Goal: Transaction & Acquisition: Purchase product/service

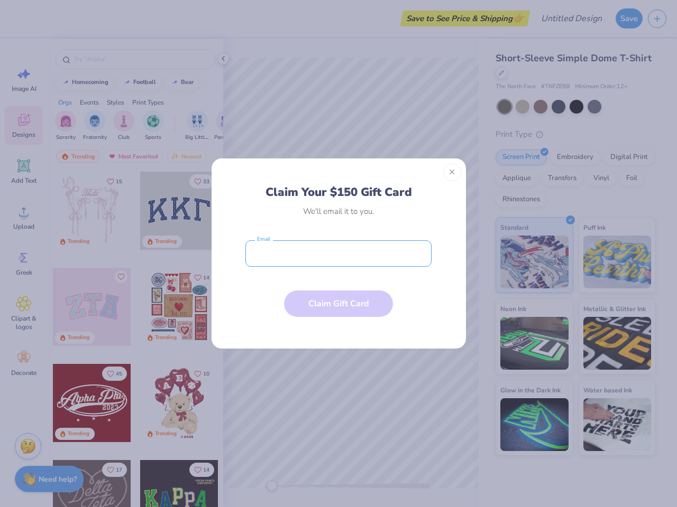
click at [338, 254] on input "email" at bounding box center [338, 253] width 186 height 26
click at [452, 172] on button "Close" at bounding box center [452, 172] width 18 height 18
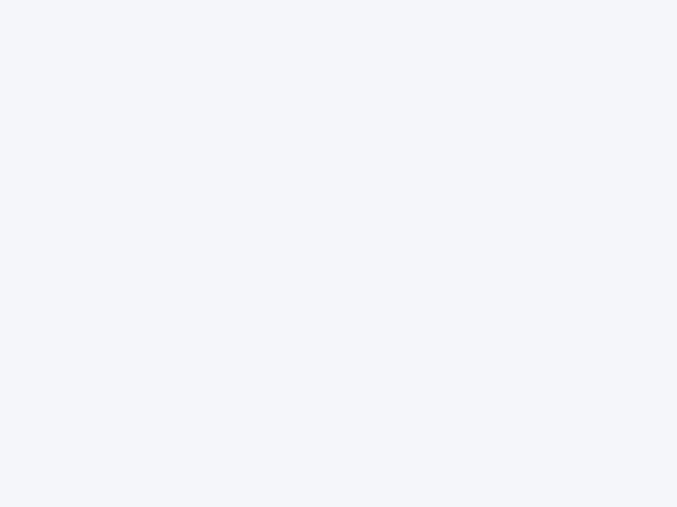
click at [338, 254] on div at bounding box center [338, 253] width 677 height 507
